Goal: Entertainment & Leisure: Consume media (video, audio)

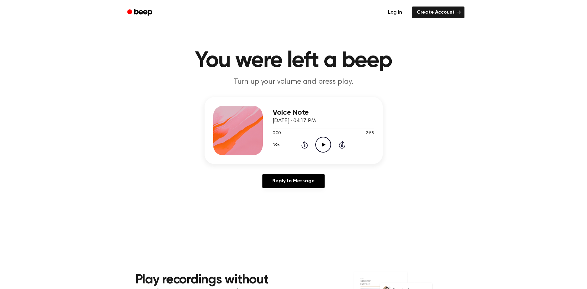
click at [327, 142] on icon "Play Audio" at bounding box center [324, 145] width 16 height 16
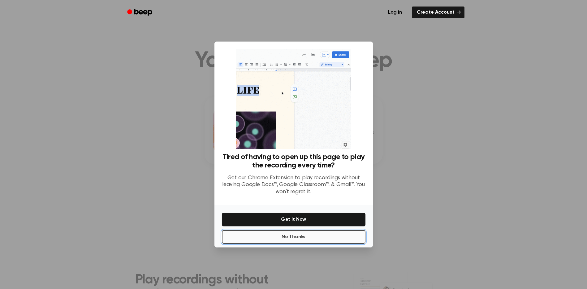
click at [308, 235] on button "No Thanks" at bounding box center [294, 237] width 144 height 14
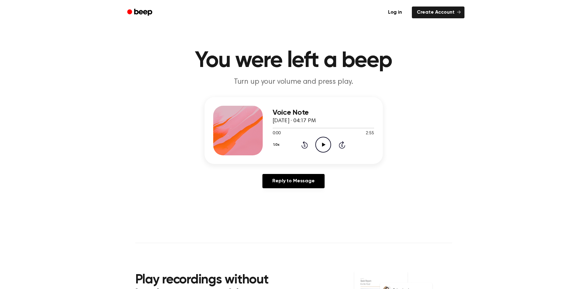
click at [327, 146] on icon "Play Audio" at bounding box center [324, 145] width 16 height 16
drag, startPoint x: 276, startPoint y: 128, endPoint x: 290, endPoint y: 128, distance: 13.0
click at [290, 128] on div at bounding box center [324, 128] width 102 height 1
click at [323, 166] on div "Voice Note [DATE] · 04:17 PM 0:32 2:55 Your browser does not support the [objec…" at bounding box center [293, 145] width 573 height 96
click at [325, 147] on icon "Pause Audio" at bounding box center [324, 145] width 16 height 16
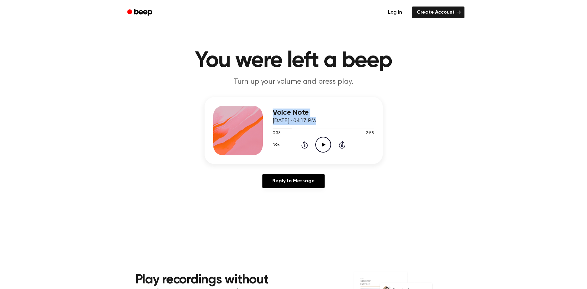
drag, startPoint x: 292, startPoint y: 129, endPoint x: 249, endPoint y: 129, distance: 42.7
click at [249, 129] on div "Voice Note [DATE] · 04:17 PM 0:33 2:55 Your browser does not support the [objec…" at bounding box center [294, 130] width 178 height 67
drag, startPoint x: 249, startPoint y: 129, endPoint x: 286, endPoint y: 129, distance: 36.8
click at [286, 129] on div at bounding box center [324, 127] width 102 height 5
click at [277, 126] on div at bounding box center [324, 127] width 102 height 5
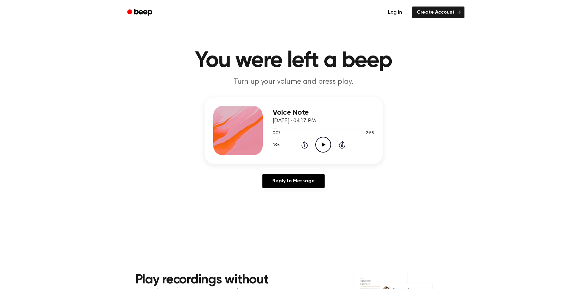
click at [272, 128] on div "Voice Note [DATE] · 04:17 PM 0:07 2:55 Your browser does not support the [objec…" at bounding box center [294, 130] width 178 height 67
click at [273, 127] on span at bounding box center [274, 127] width 5 height 5
click at [273, 128] on span at bounding box center [270, 127] width 5 height 5
click at [391, 210] on main "You were left a beep Turn up your volume and press play. Voice Note [DATE] · 04…" at bounding box center [293, 191] width 587 height 382
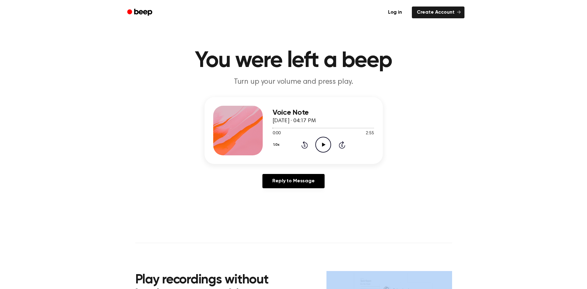
click at [391, 210] on main "You were left a beep Turn up your volume and press play. Voice Note [DATE] · 04…" at bounding box center [293, 191] width 587 height 382
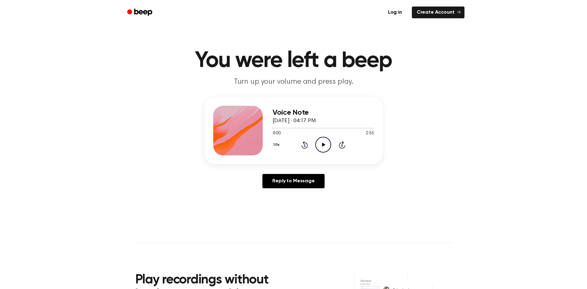
click at [322, 140] on icon "Play Audio" at bounding box center [324, 145] width 16 height 16
